Goal: Task Accomplishment & Management: Complete application form

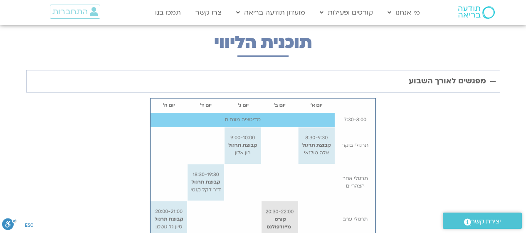
scroll to position [1964, 0]
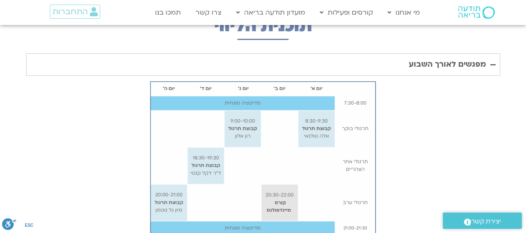
click at [322, 102] on img "Accordion. Open links with Enter or Space, close with Escape, and navigate with…" at bounding box center [263, 159] width 228 height 158
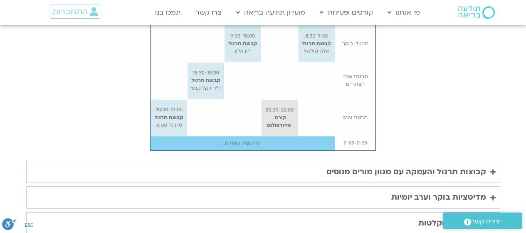
scroll to position [2081, 0]
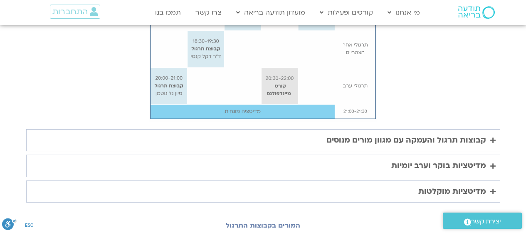
click at [431, 134] on div "קבוצות תרגול והעמקה עם מגוון מורים מנוסים" at bounding box center [407, 140] width 160 height 13
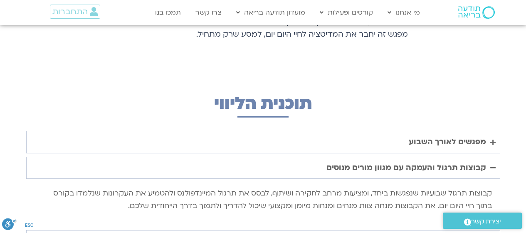
scroll to position [1906, 0]
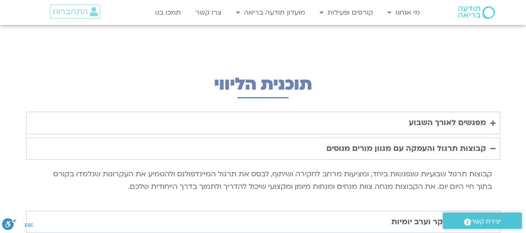
click at [515, 86] on div "תוכנית הליווי מפגשים לאורך השבוע קבוצות תרגול והעמקה עם מגוון מורים מנוסים קבוצ…" at bounding box center [263, 148] width 526 height 227
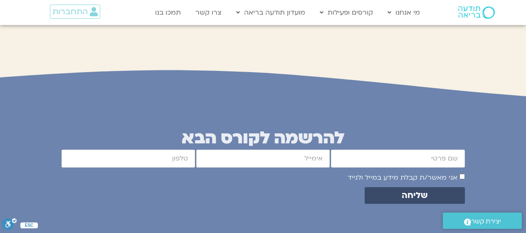
scroll to position [3204, 0]
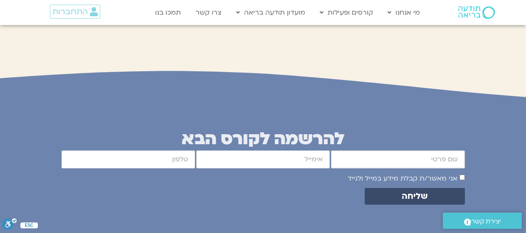
click at [428, 150] on input "firstname" at bounding box center [398, 159] width 134 height 18
type input "[PERSON_NAME] DVASH"
type input "[EMAIL_ADDRESS][DOMAIN_NAME]"
type input "0546995999"
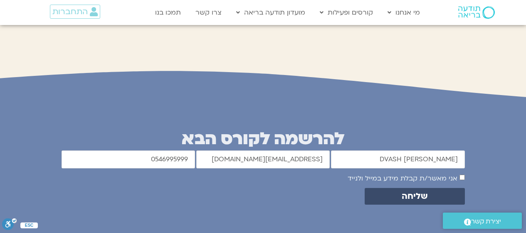
click at [465, 129] on div "להרשמה לקורס הבא [PERSON_NAME] DVASH email [EMAIL_ADDRESS][DOMAIN_NAME] cellpho…" at bounding box center [263, 168] width 412 height 141
click at [436, 191] on span "שליחה" at bounding box center [415, 196] width 80 height 10
